Goal: Information Seeking & Learning: Find specific page/section

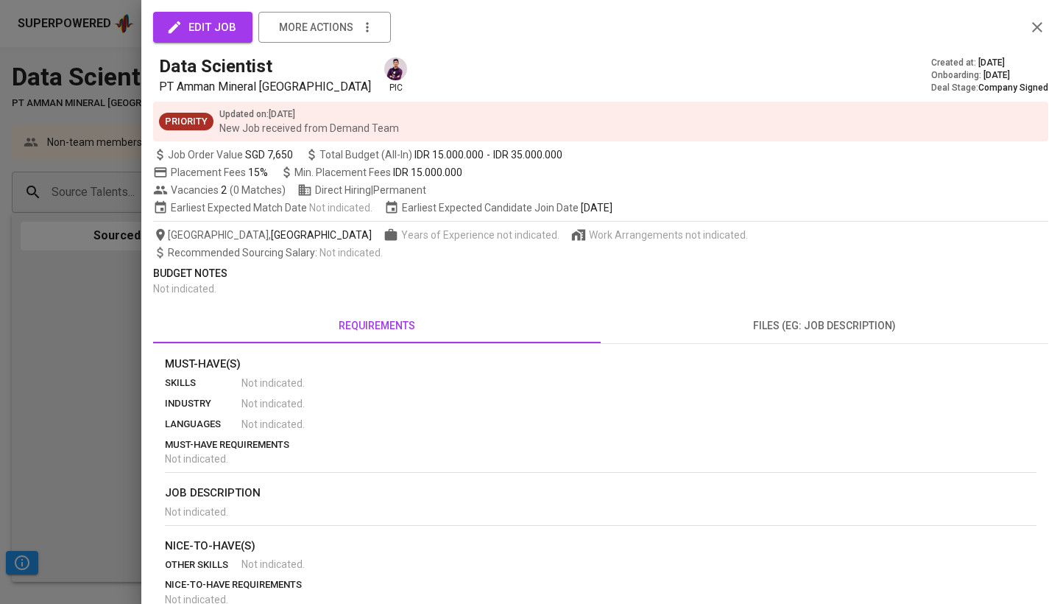
click at [50, 162] on div at bounding box center [530, 302] width 1060 height 604
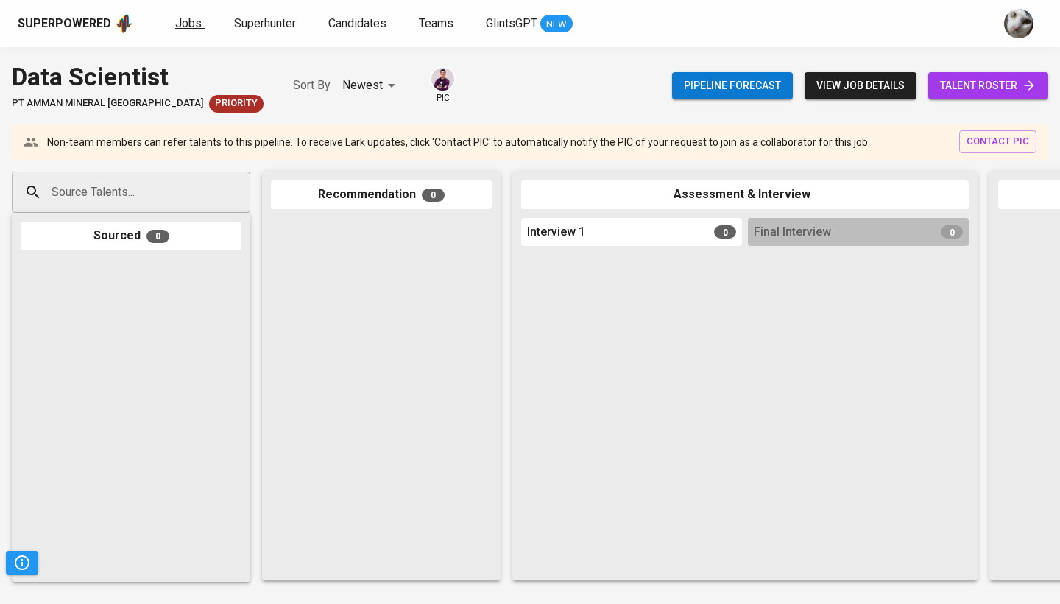
click at [175, 28] on span "Jobs" at bounding box center [188, 23] width 26 height 14
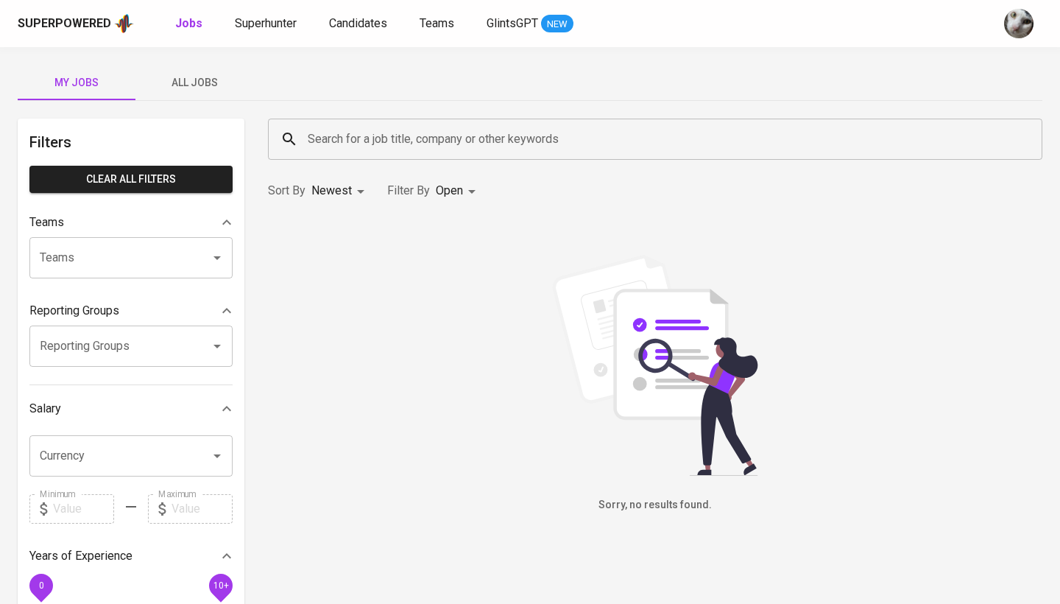
click at [194, 85] on span "All Jobs" at bounding box center [194, 83] width 100 height 18
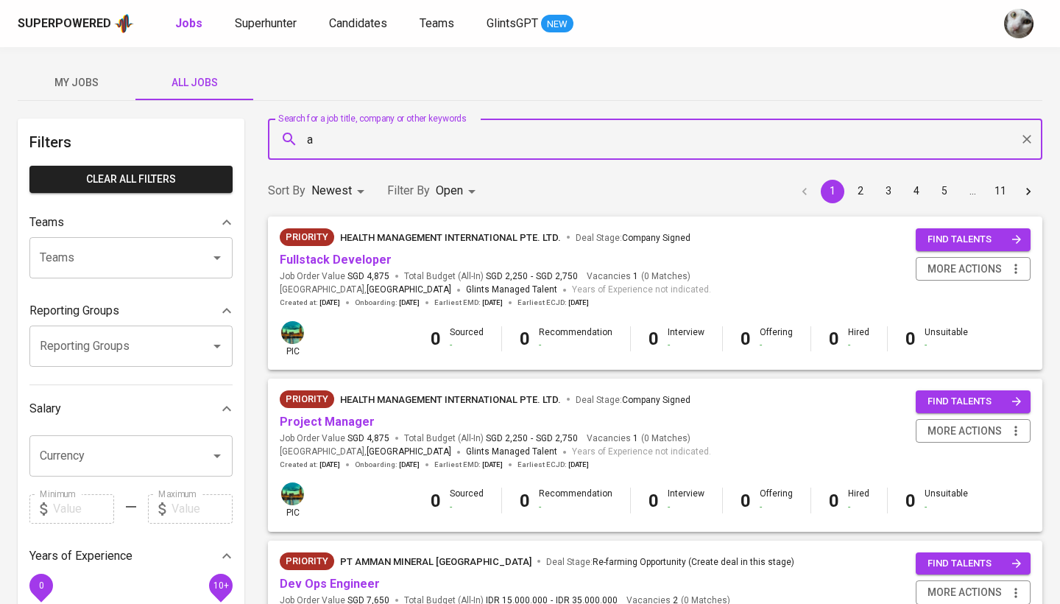
click at [356, 148] on input "a" at bounding box center [659, 139] width 710 height 28
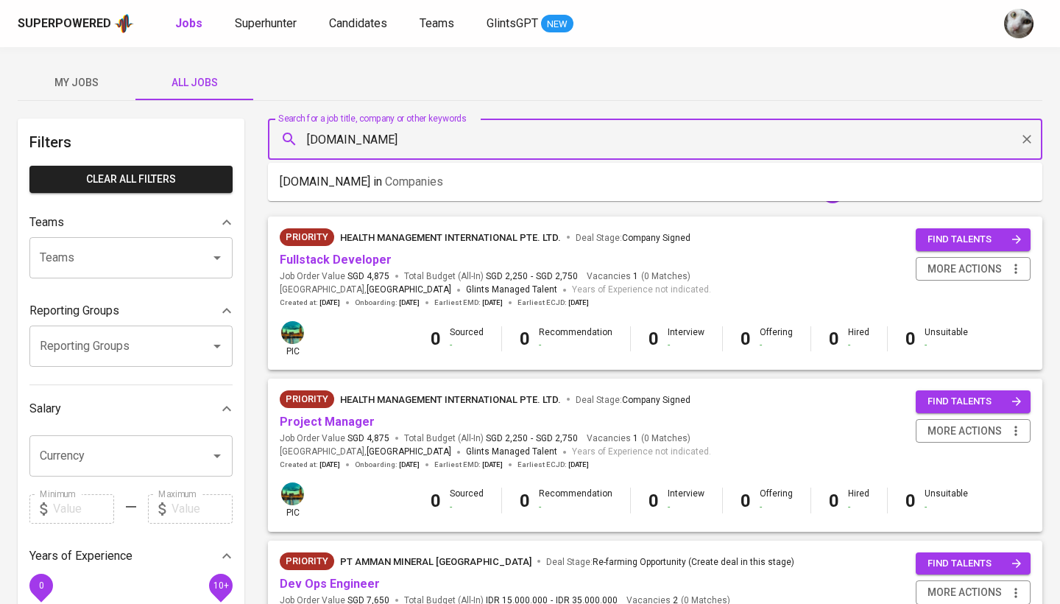
type input "[DOMAIN_NAME]"
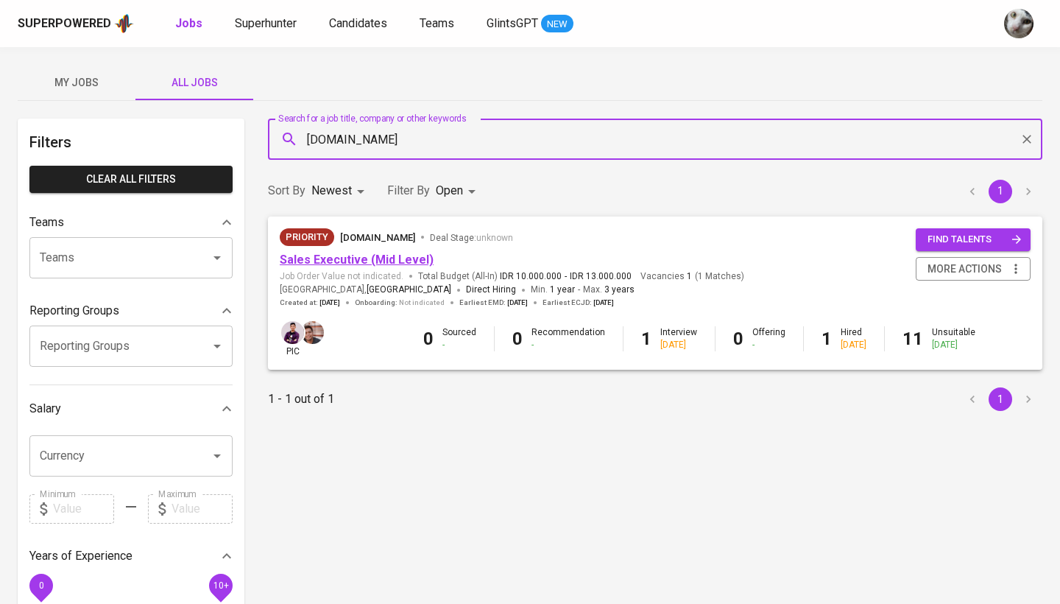
click at [330, 255] on link "Sales Executive (Mid Level)" at bounding box center [357, 259] width 154 height 14
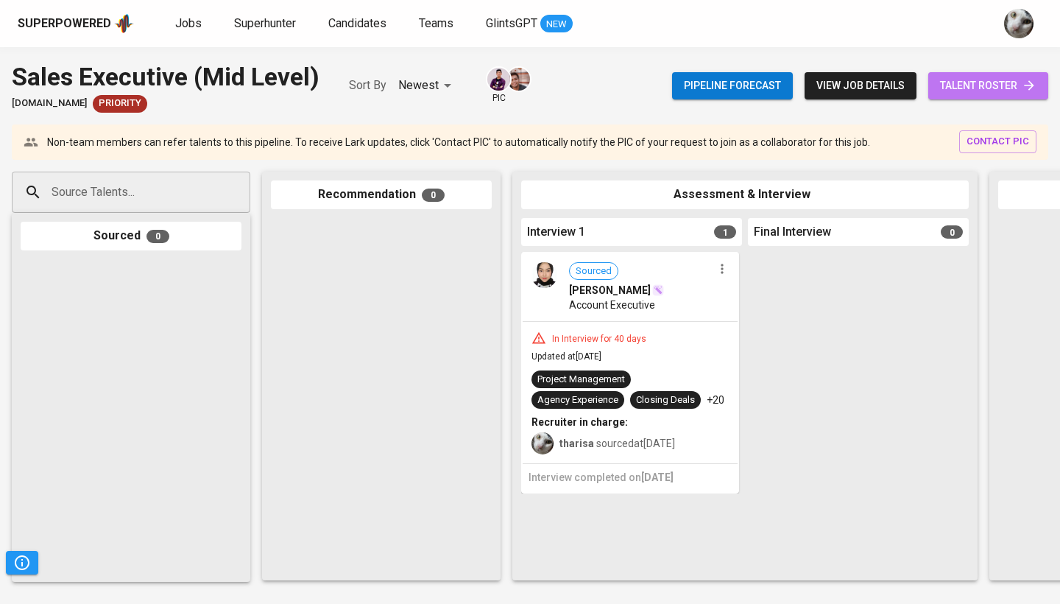
click at [975, 80] on span "talent roster" at bounding box center [988, 86] width 96 height 18
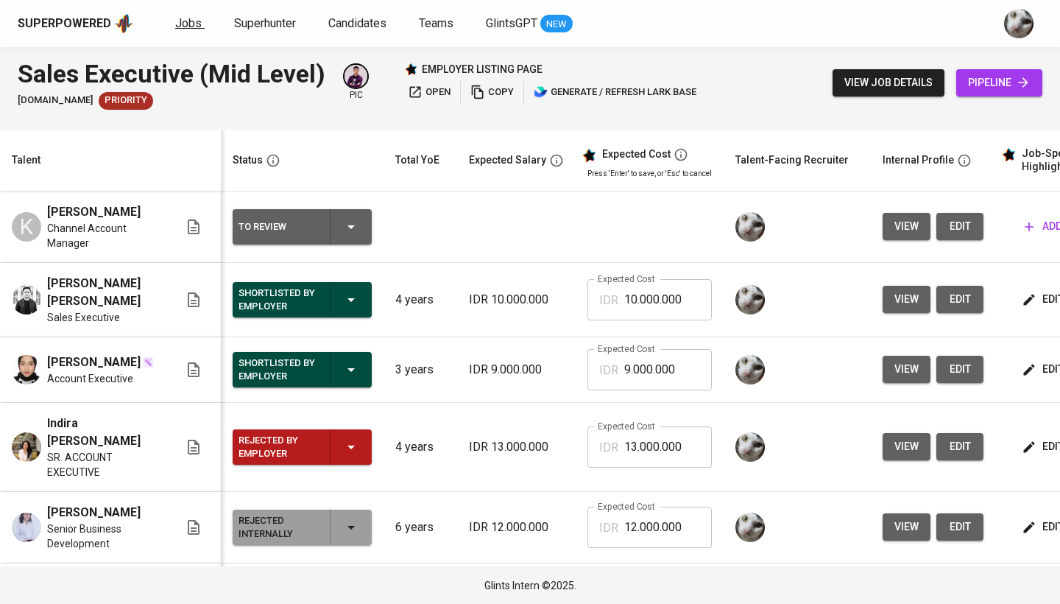
click at [195, 18] on span "Jobs" at bounding box center [188, 23] width 26 height 14
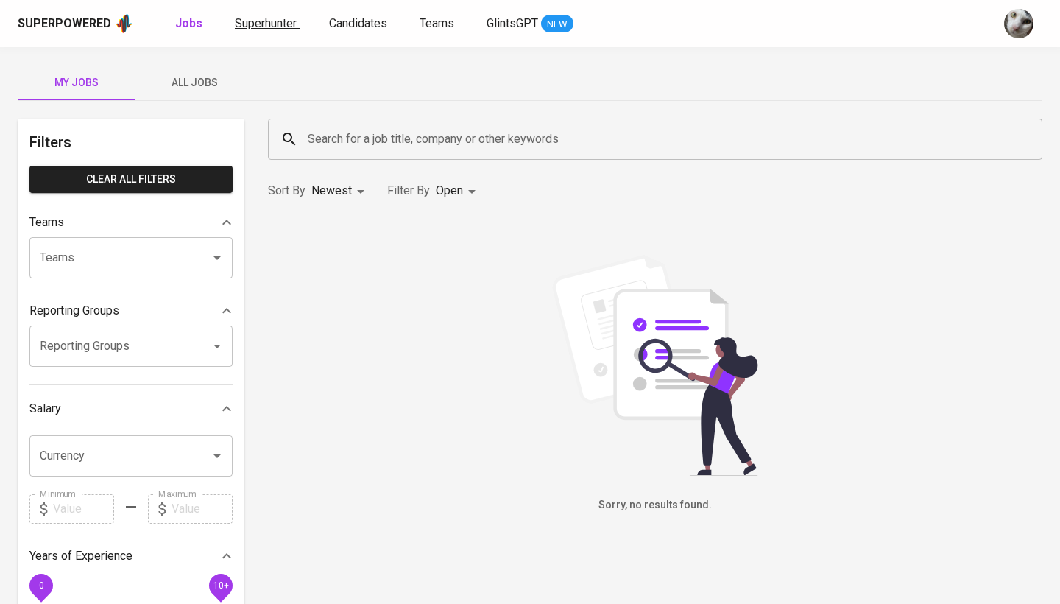
click at [277, 24] on span "Superhunter" at bounding box center [266, 23] width 62 height 14
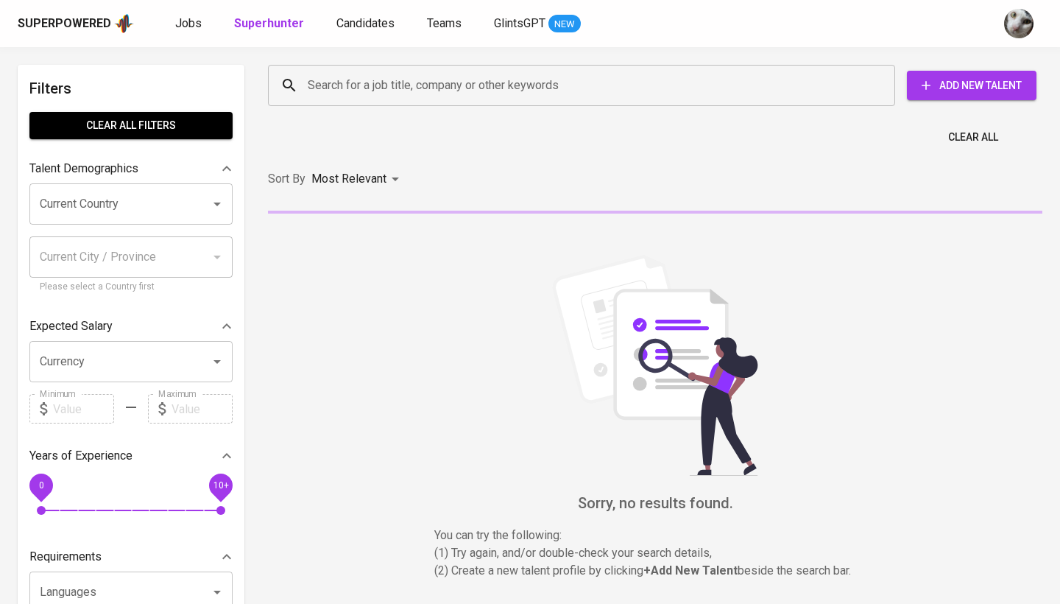
click at [392, 107] on div "Search for a job title, company or other keywords Search for a job title, compa…" at bounding box center [652, 85] width 774 height 47
click at [389, 91] on input "Search for a job title, company or other keywords" at bounding box center [585, 85] width 562 height 28
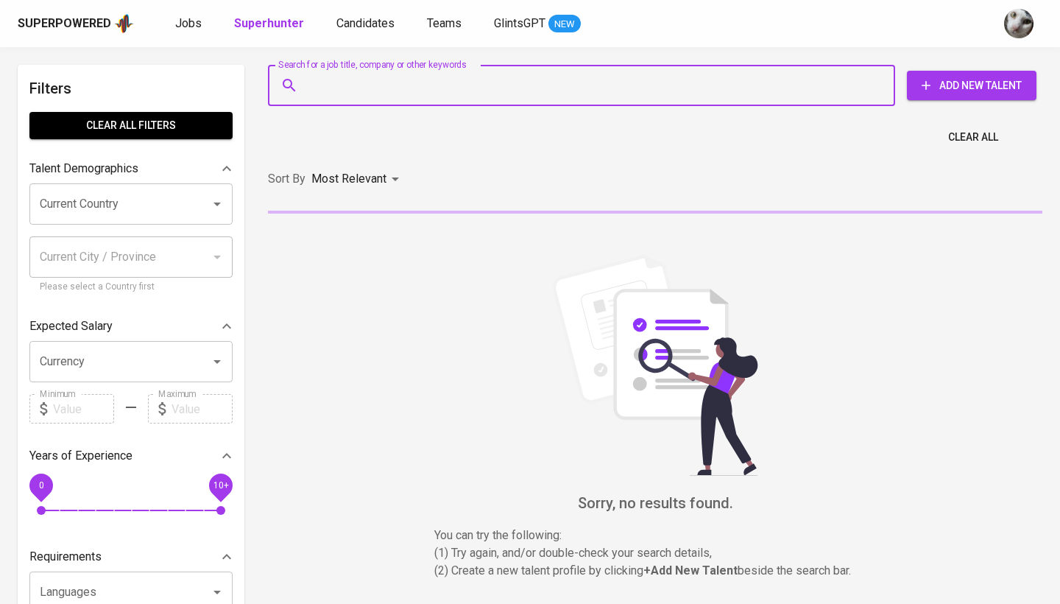
paste input "[PERSON_NAME]"
type input "[PERSON_NAME]"
